Goal: Task Accomplishment & Management: Manage account settings

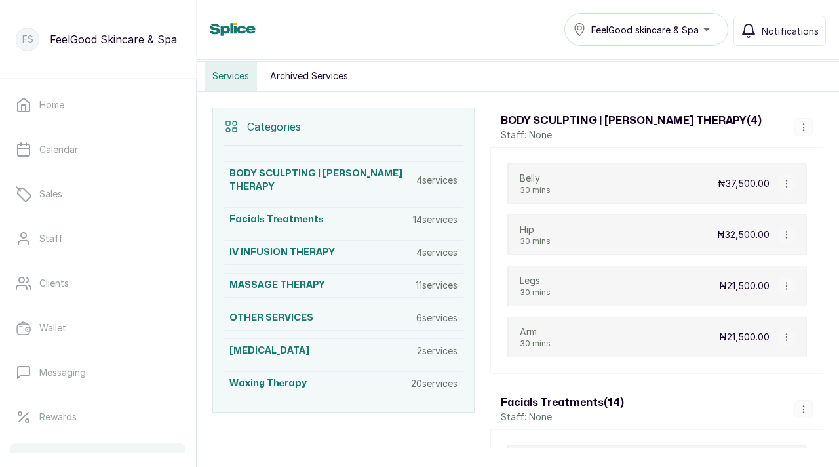
click at [437, 346] on p "2 services" at bounding box center [437, 350] width 41 height 13
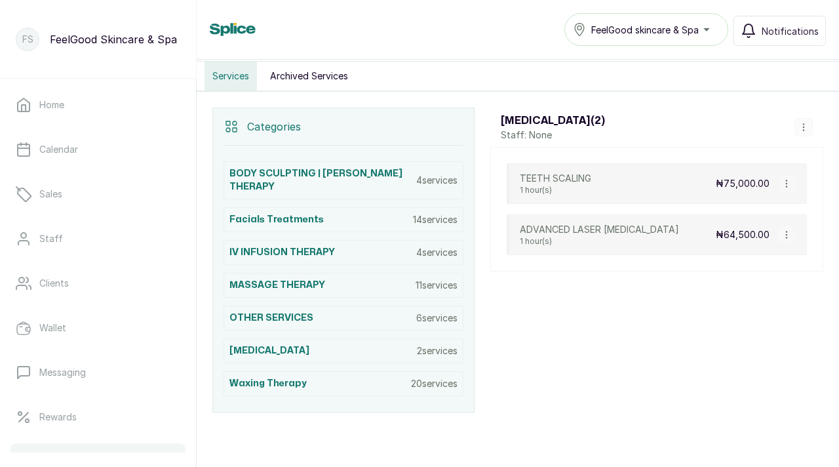
scroll to position [265, 0]
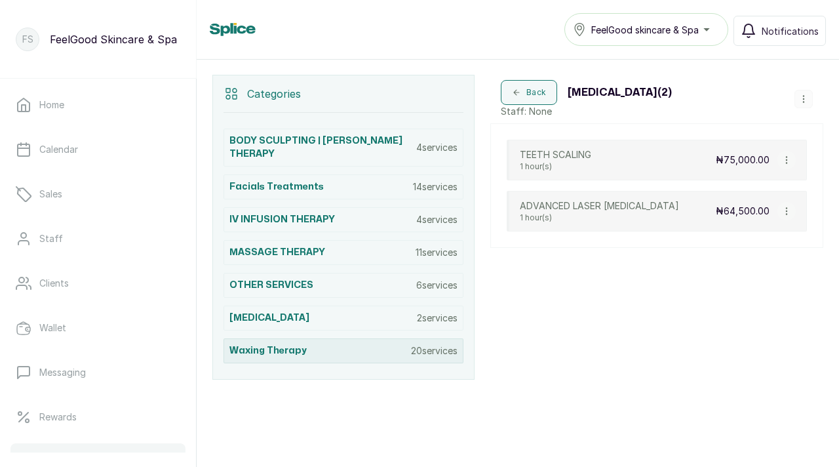
click at [433, 346] on p "20 services" at bounding box center [434, 350] width 47 height 13
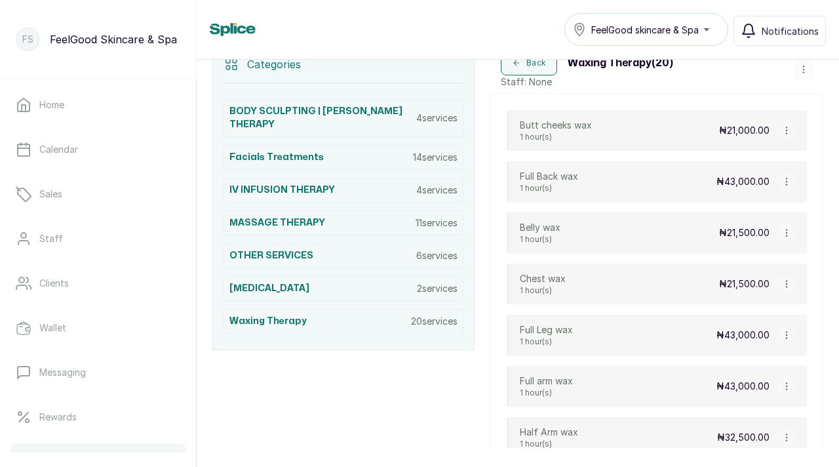
scroll to position [292, 0]
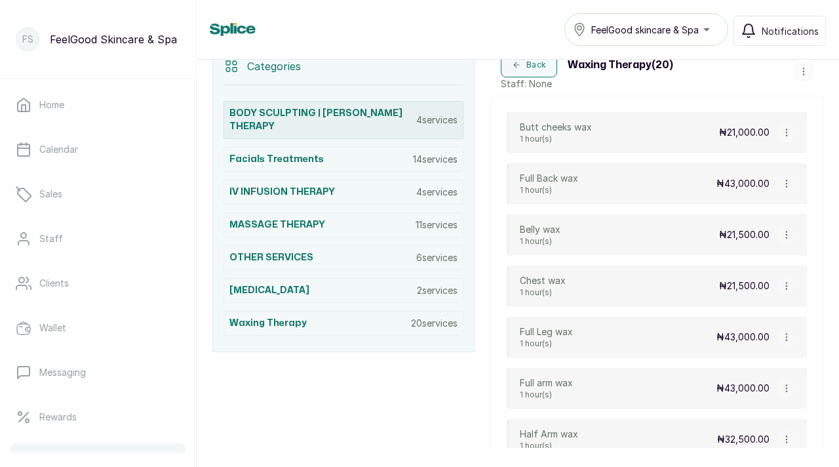
click at [341, 132] on h3 "BODY SCULPTING | WOODING THERAPY" at bounding box center [323, 120] width 187 height 26
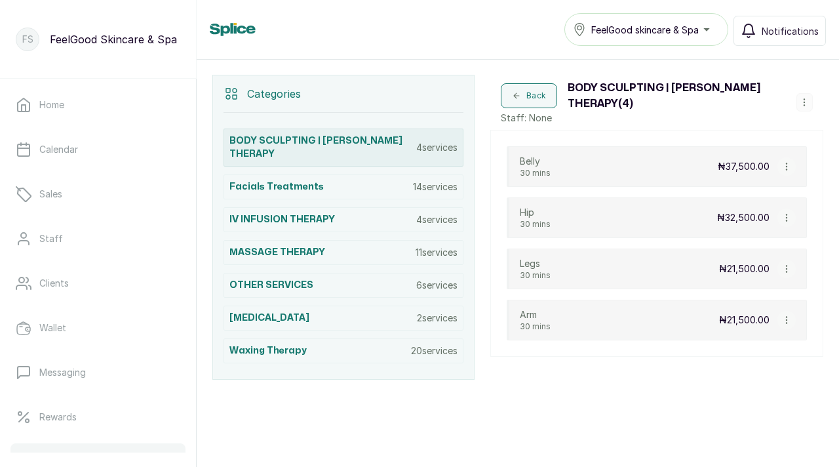
scroll to position [265, 0]
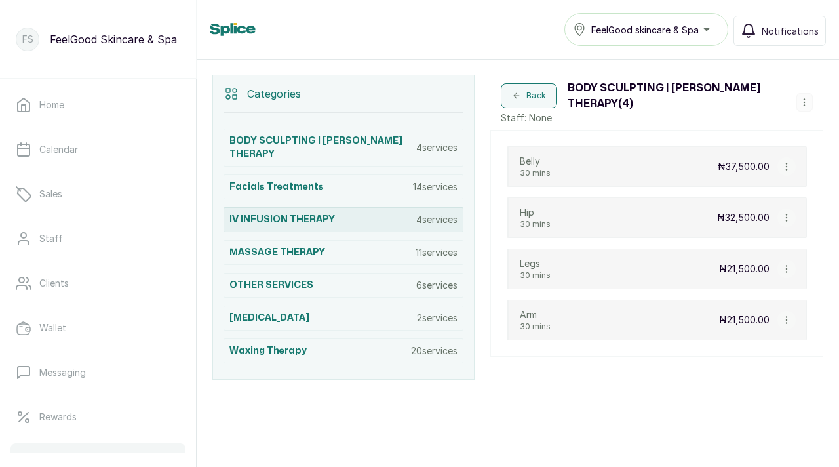
click at [334, 213] on h3 "IV INFUSION THERAPY" at bounding box center [283, 219] width 106 height 13
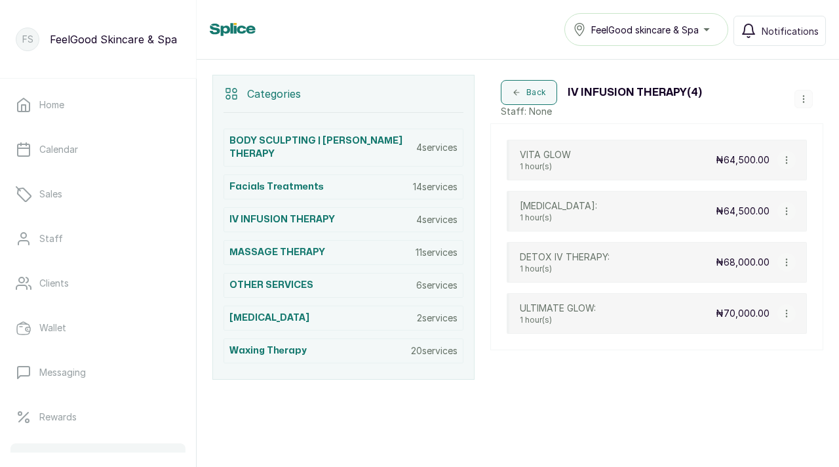
click at [599, 151] on div "VITA GLOW 1 hour(s) ₦64,500.00" at bounding box center [657, 160] width 300 height 41
click at [788, 160] on icon "button" at bounding box center [786, 159] width 9 height 9
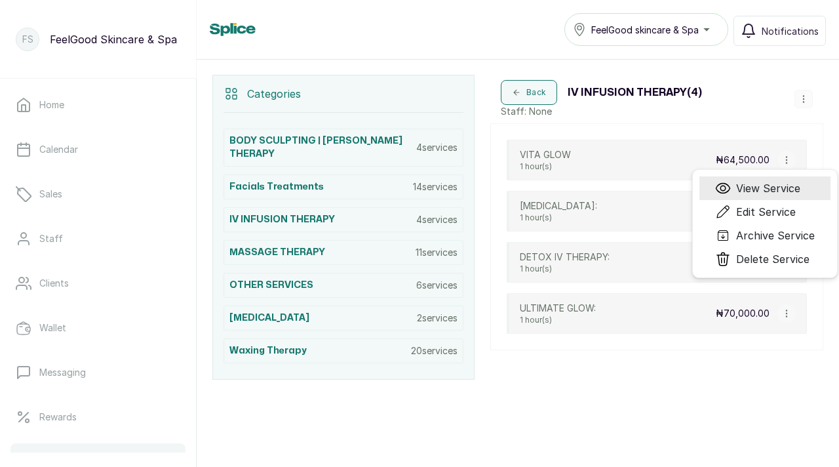
click at [774, 192] on span "View Service" at bounding box center [768, 188] width 64 height 16
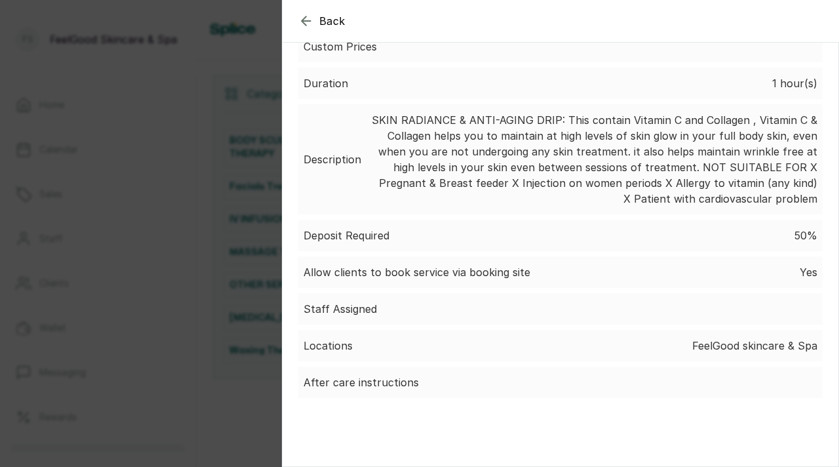
scroll to position [0, 0]
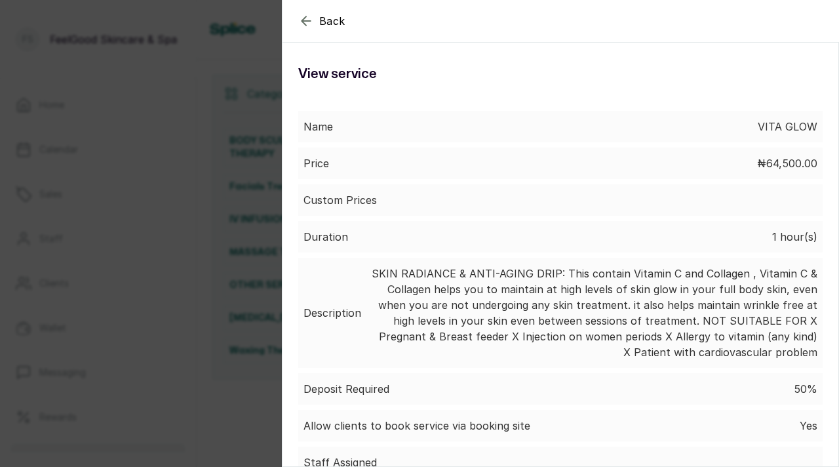
click at [310, 18] on icon "button" at bounding box center [306, 21] width 16 height 16
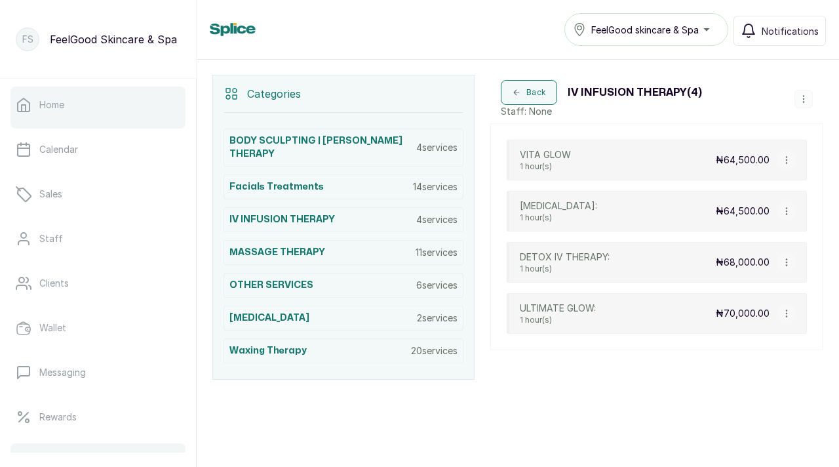
click at [62, 110] on p "Home" at bounding box center [51, 104] width 25 height 13
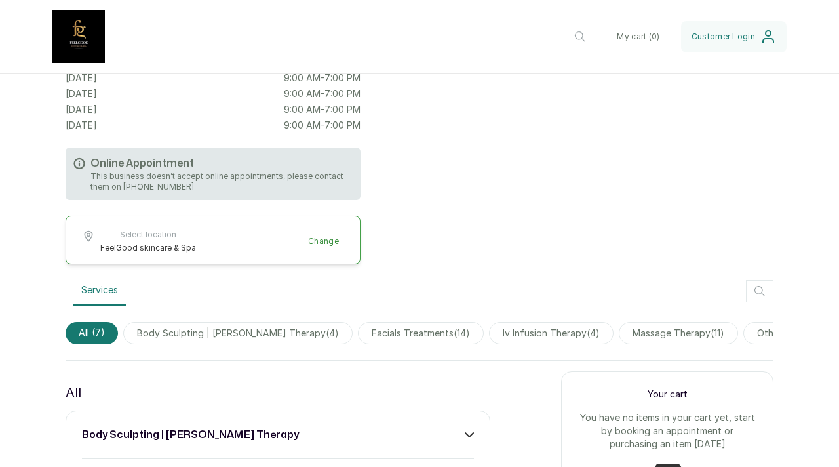
scroll to position [224, 0]
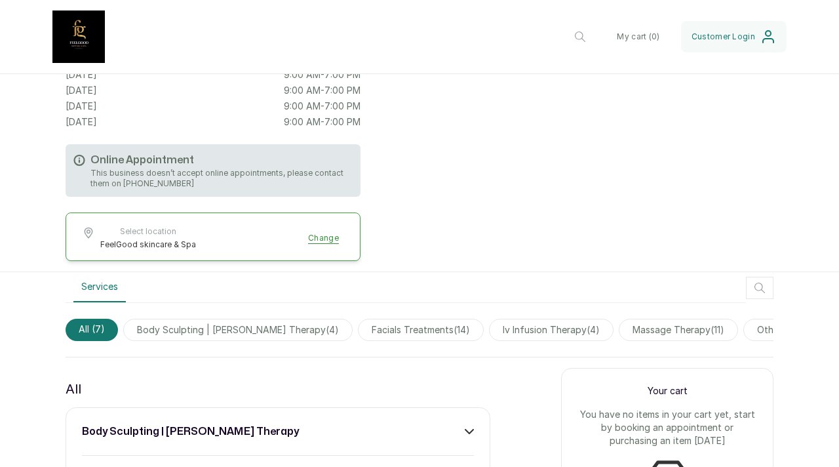
click at [214, 168] on p "This business doesn’t accept online appointments, please contact them on +23481…" at bounding box center [221, 178] width 262 height 21
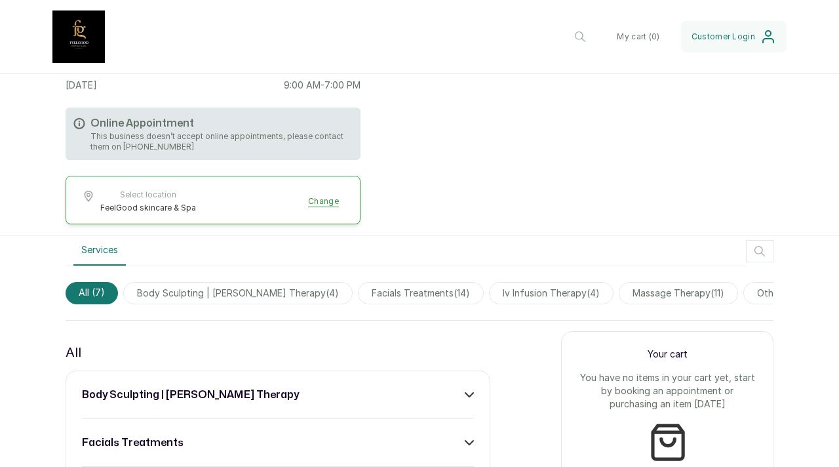
scroll to position [215, 0]
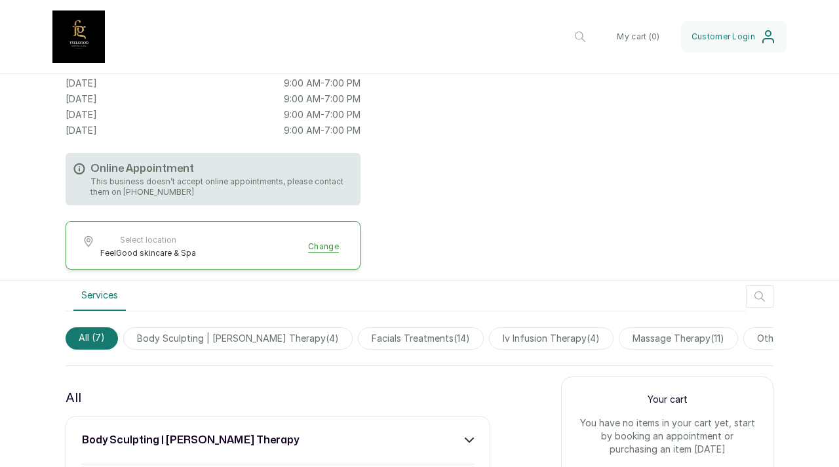
click at [172, 176] on p "This business doesn’t accept online appointments, please contact them on +23481…" at bounding box center [221, 186] width 262 height 21
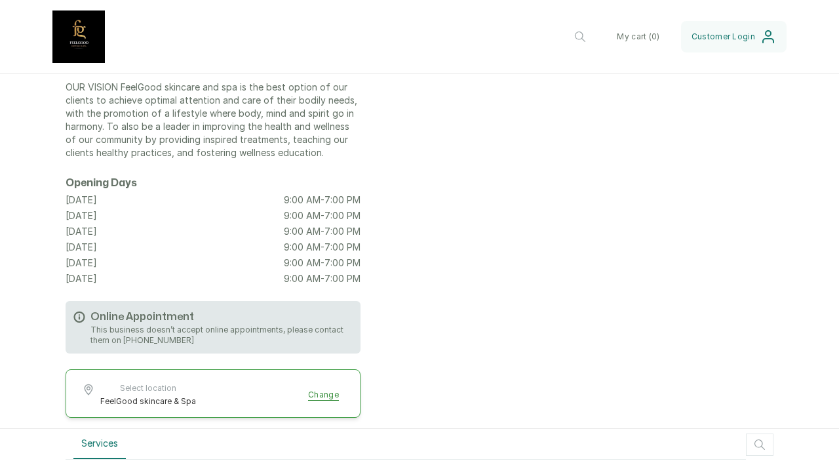
scroll to position [0, 0]
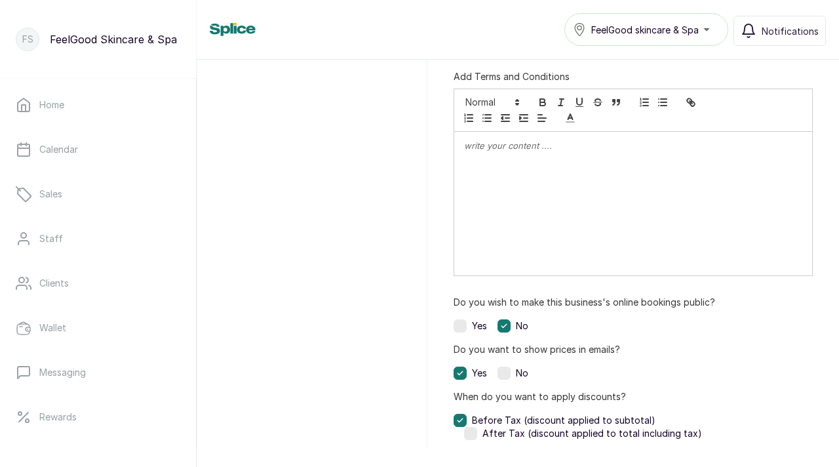
scroll to position [786, 0]
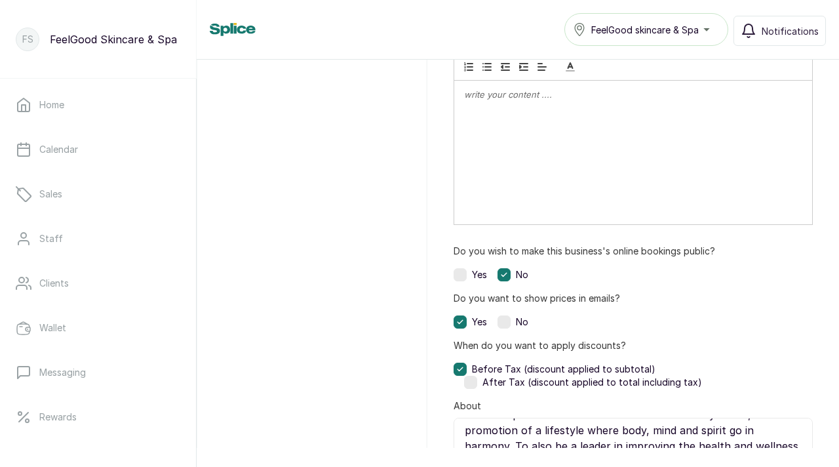
click at [465, 275] on label at bounding box center [460, 274] width 13 height 13
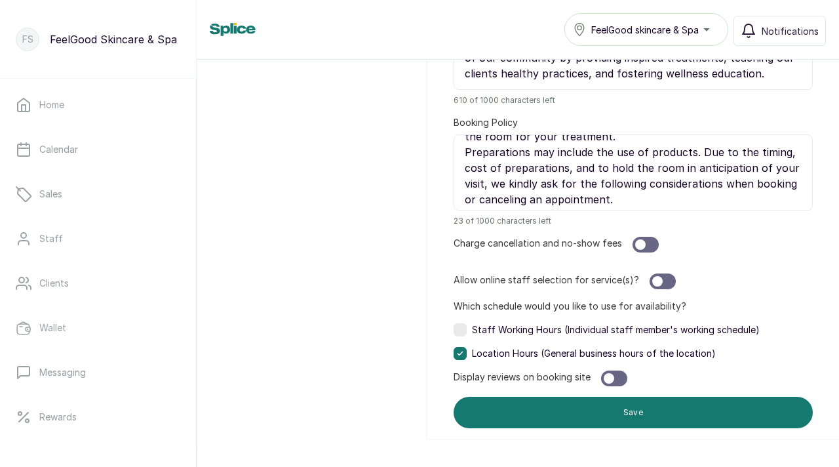
scroll to position [1197, 0]
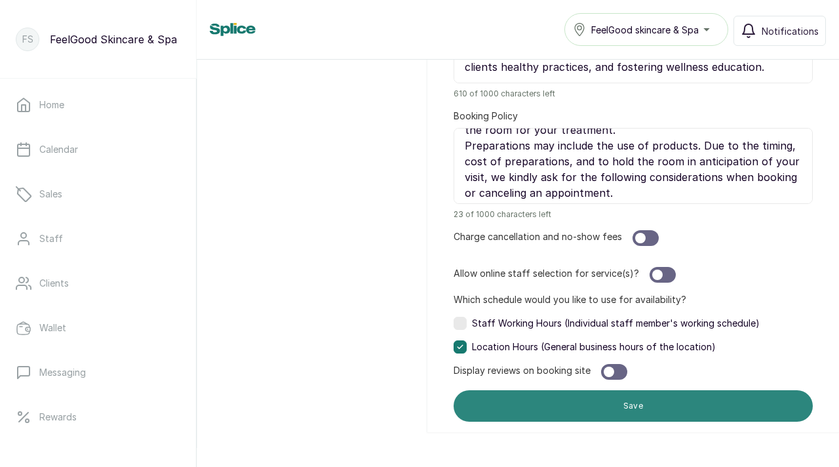
click at [550, 401] on button "Save" at bounding box center [633, 405] width 359 height 31
click at [580, 411] on button "Save" at bounding box center [633, 405] width 359 height 31
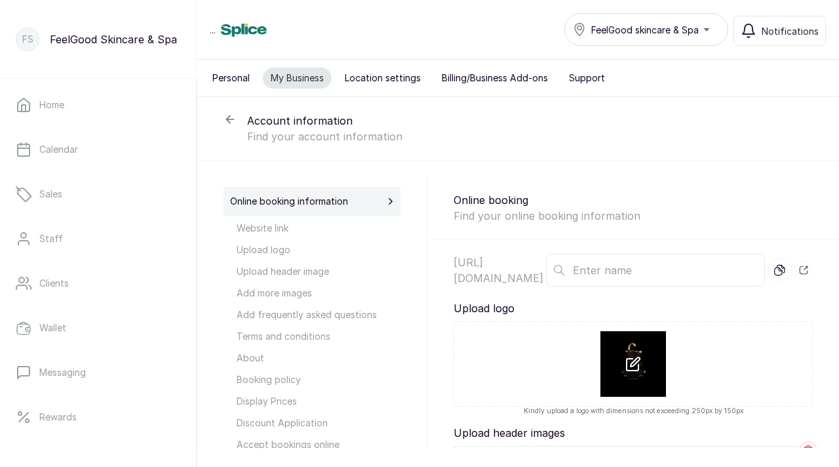
type input "FeelGoodSkincareSpa"
type textarea "OUR VISION FeelGood skincare and spa is the best option of our clients to achie…"
type textarea "Your spa treatments are reserved specially for you. We value your business and …"
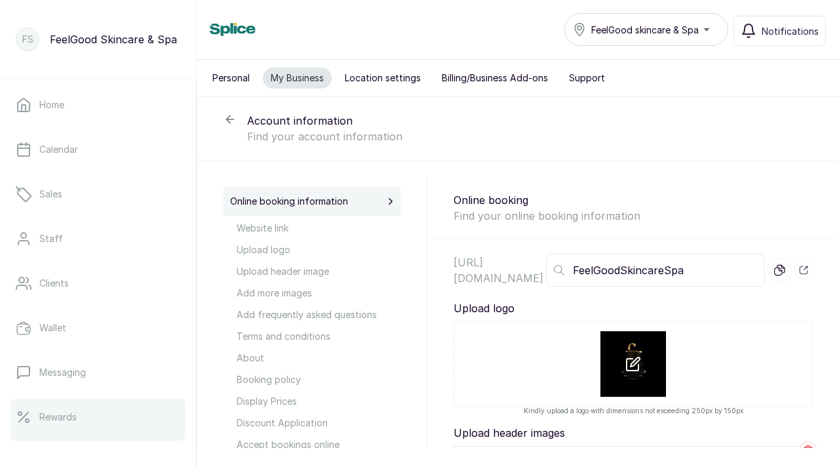
scroll to position [216, 0]
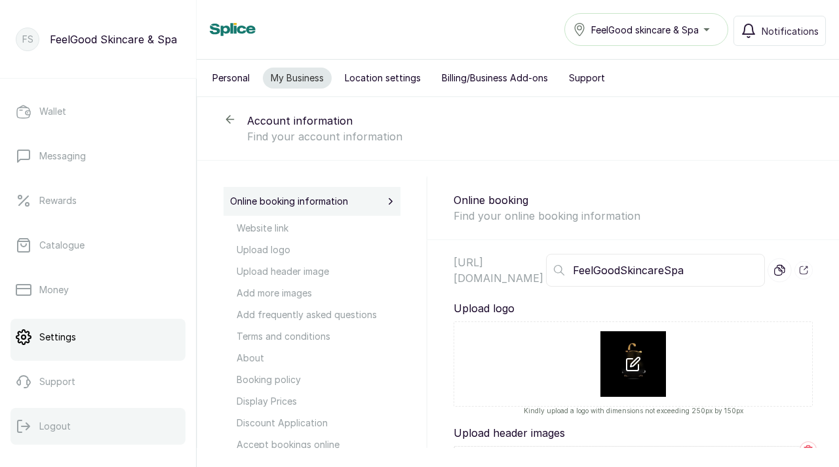
click at [54, 414] on button "Logout" at bounding box center [97, 426] width 175 height 37
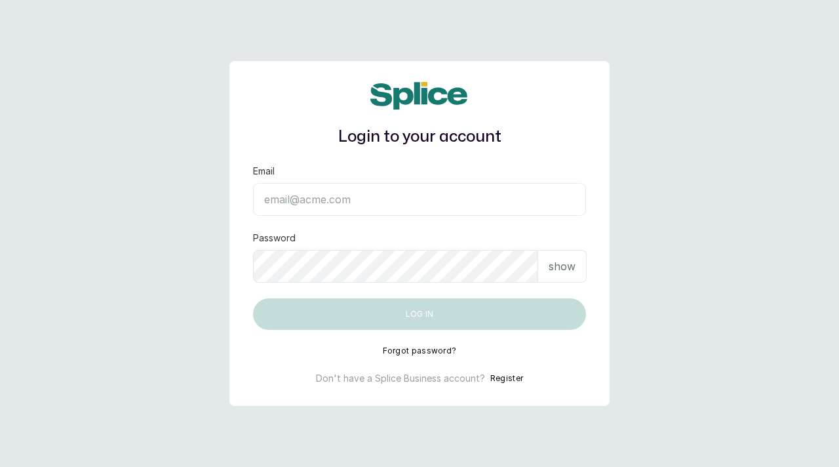
type input "[EMAIL_ADDRESS][DOMAIN_NAME]"
click at [417, 310] on button "Log in" at bounding box center [419, 313] width 333 height 31
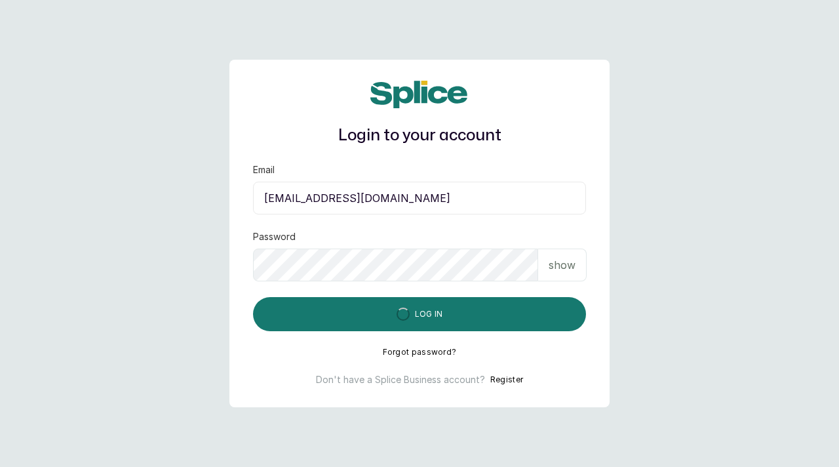
click at [393, 290] on form "Email [EMAIL_ADDRESS][DOMAIN_NAME] Password show Log in" at bounding box center [419, 247] width 333 height 168
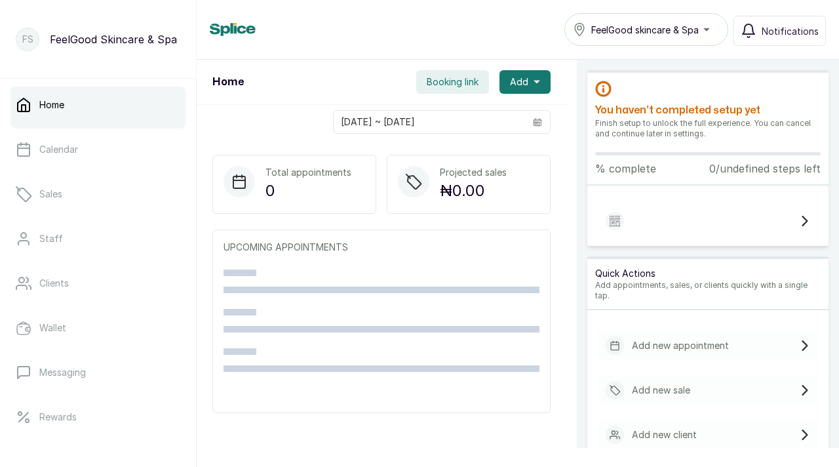
scroll to position [79, 0]
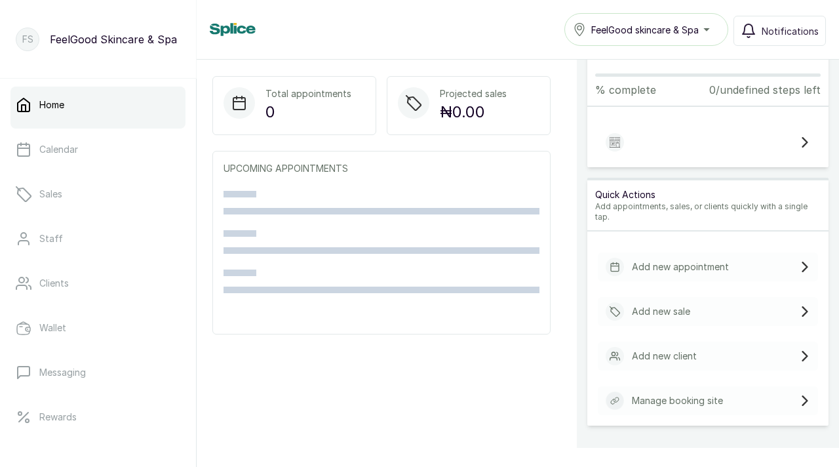
click at [656, 391] on div "Manage booking site" at bounding box center [664, 400] width 117 height 18
